Goal: Find contact information: Find contact information

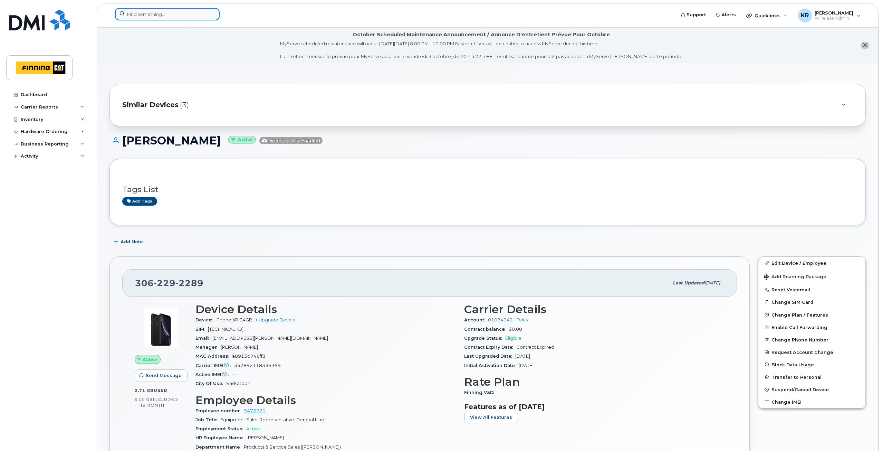
click at [151, 11] on input at bounding box center [167, 14] width 105 height 12
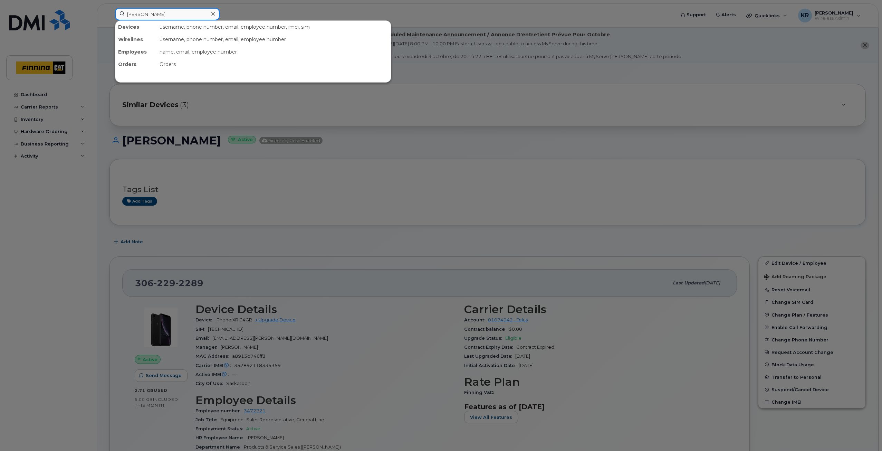
type input "trevor takacs"
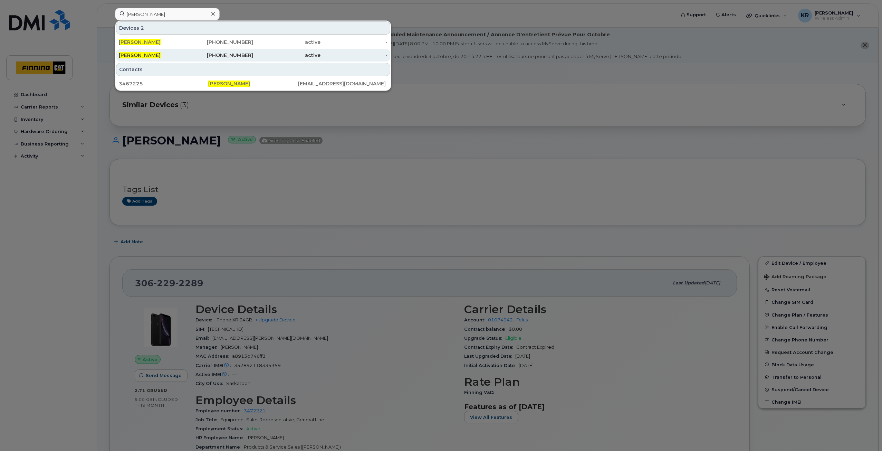
click at [249, 54] on div "587-644-6478" at bounding box center [219, 55] width 67 height 7
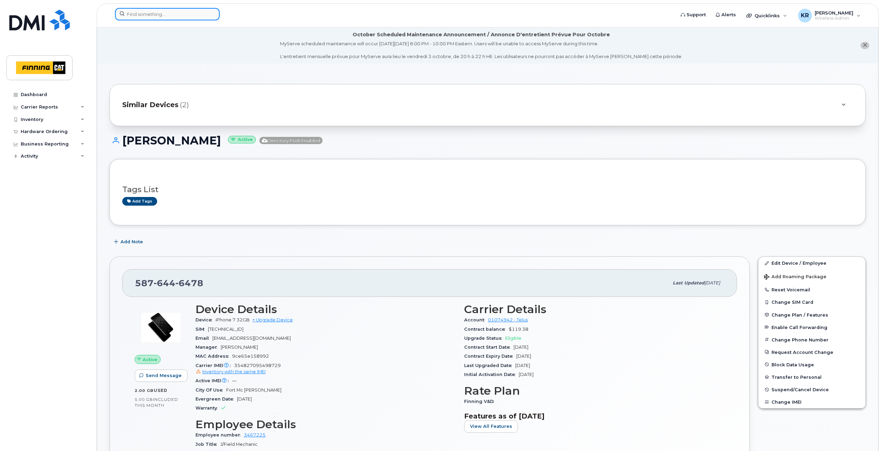
click at [156, 17] on input at bounding box center [167, 14] width 105 height 12
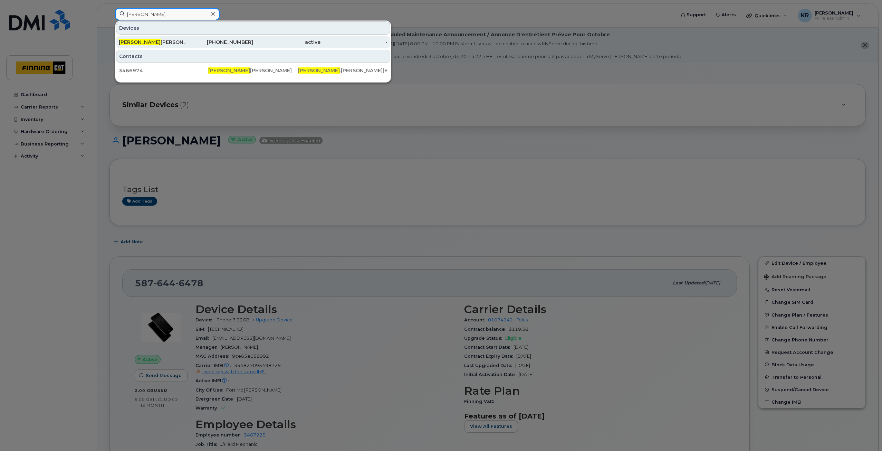
type input "elvira"
click at [206, 43] on div "587-987-5962" at bounding box center [219, 42] width 67 height 7
